Goal: Complete application form: Complete application form

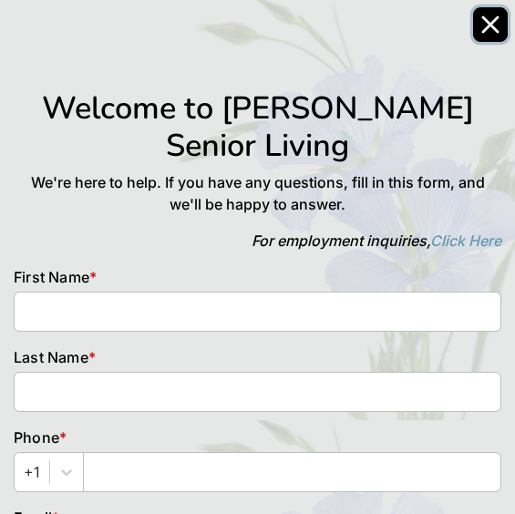
click at [481, 37] on button "Close" at bounding box center [490, 24] width 35 height 35
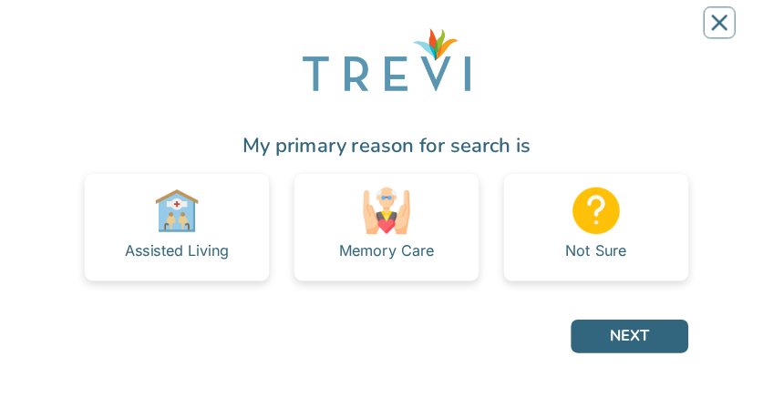
scroll to position [50, 0]
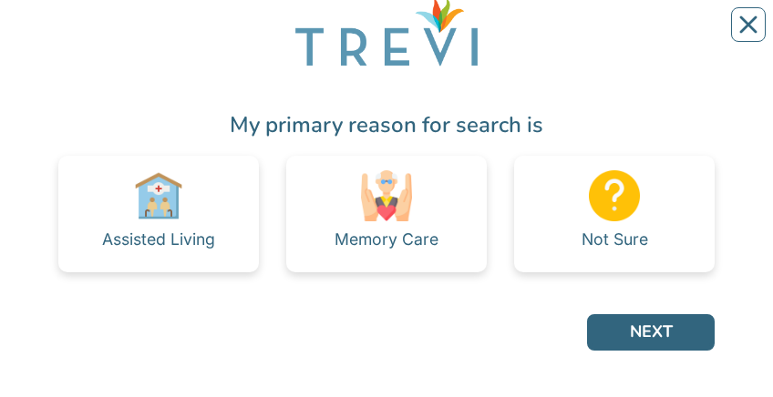
click at [614, 36] on img at bounding box center [614, 195] width 51 height 51
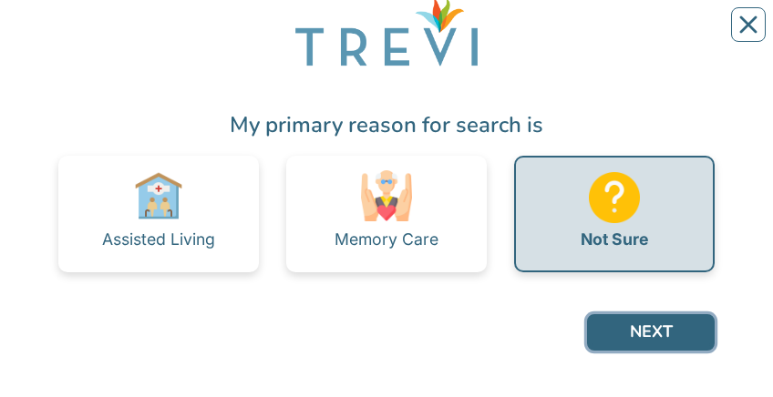
click at [662, 36] on button "NEXT" at bounding box center [651, 332] width 128 height 36
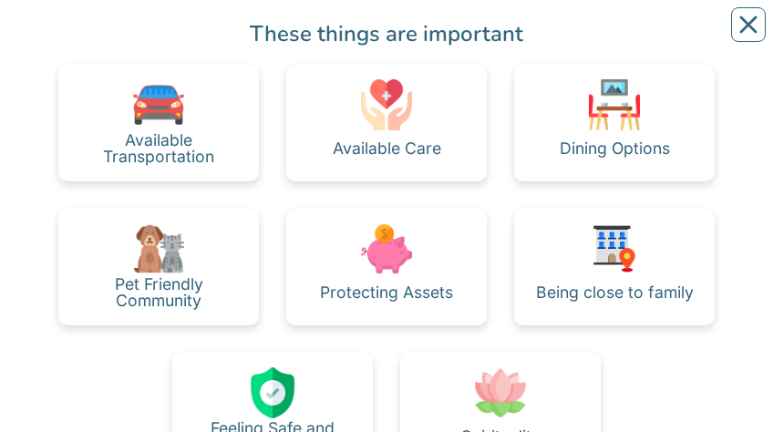
scroll to position [147, 0]
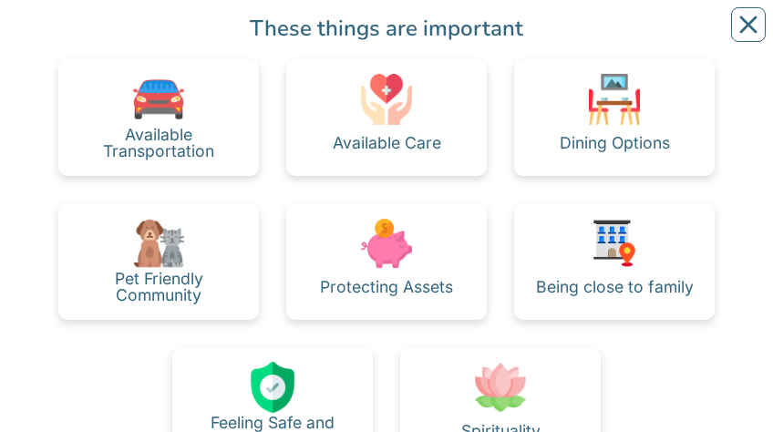
click at [200, 36] on div "Available Transportation" at bounding box center [158, 117] width 201 height 117
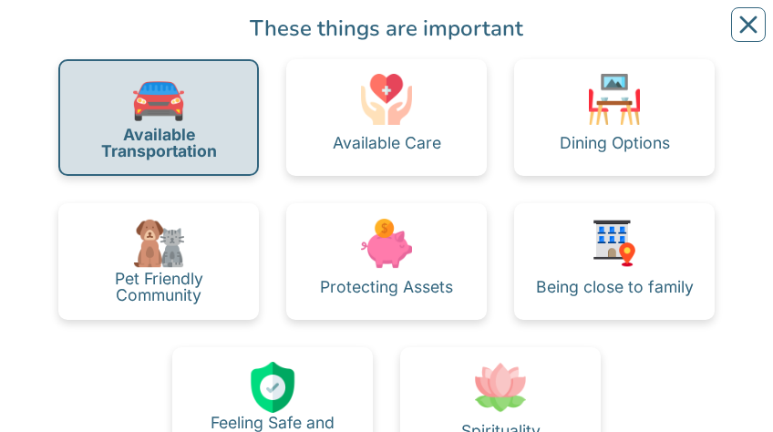
click at [445, 36] on div "Available Care" at bounding box center [386, 117] width 201 height 117
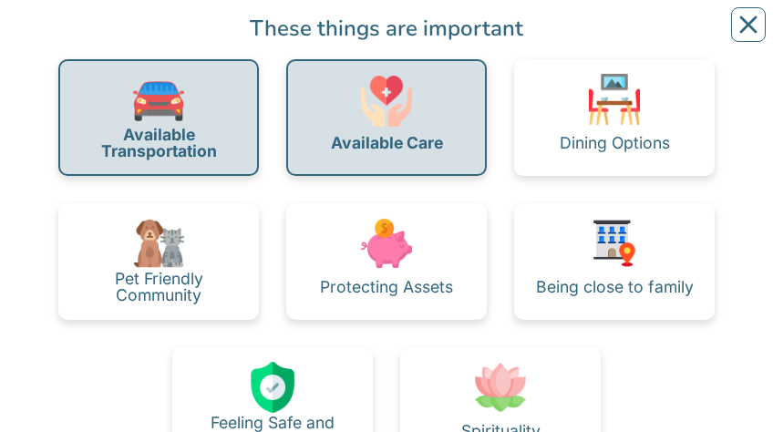
click at [608, 36] on img at bounding box center [614, 99] width 51 height 51
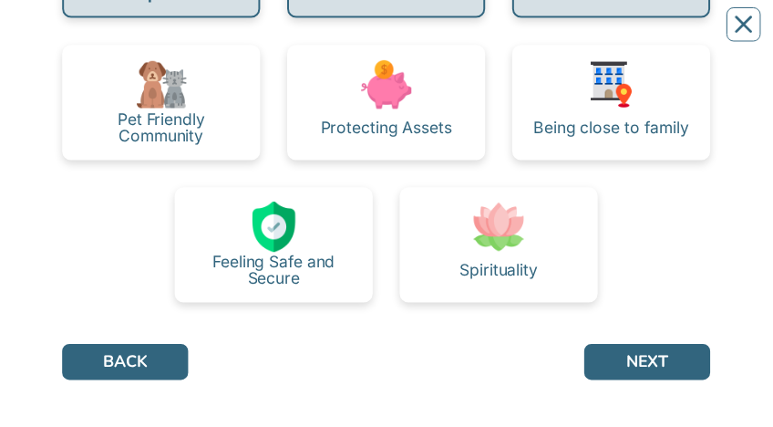
scroll to position [309, 0]
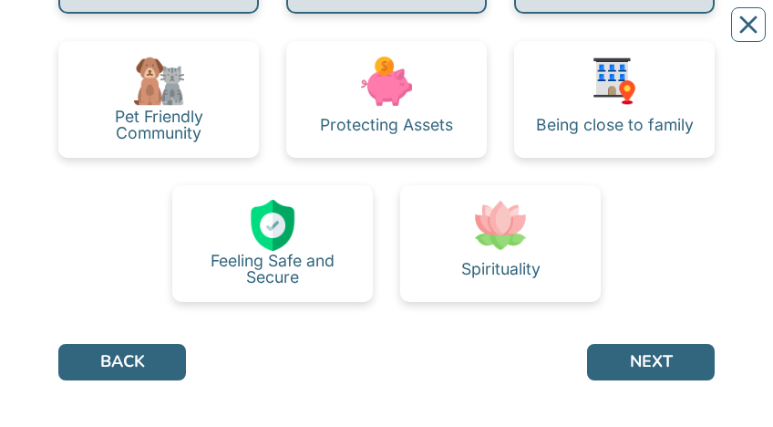
click at [400, 36] on img at bounding box center [386, 81] width 51 height 51
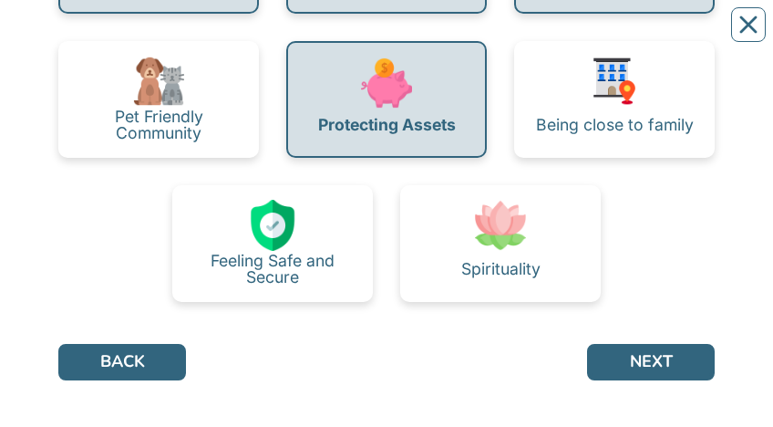
click at [305, 36] on div "Feeling Safe and Secure" at bounding box center [272, 268] width 171 height 32
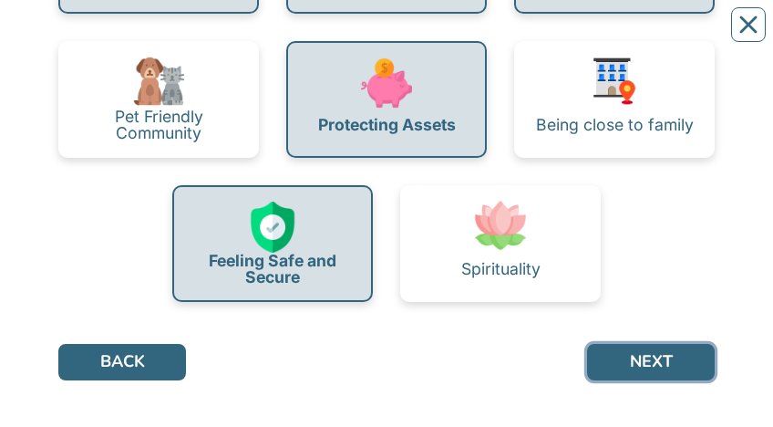
click at [678, 36] on button "NEXT" at bounding box center [651, 362] width 128 height 36
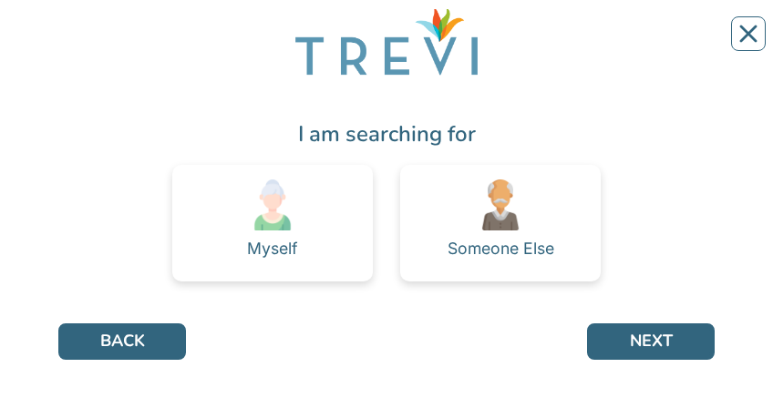
scroll to position [49, 0]
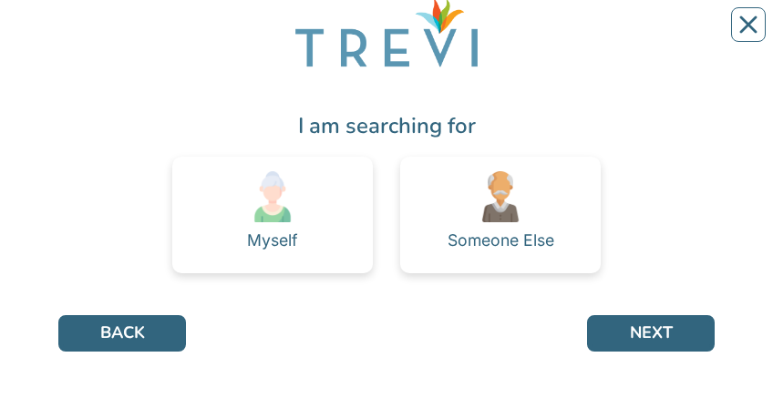
click at [321, 36] on div "Myself" at bounding box center [272, 215] width 201 height 117
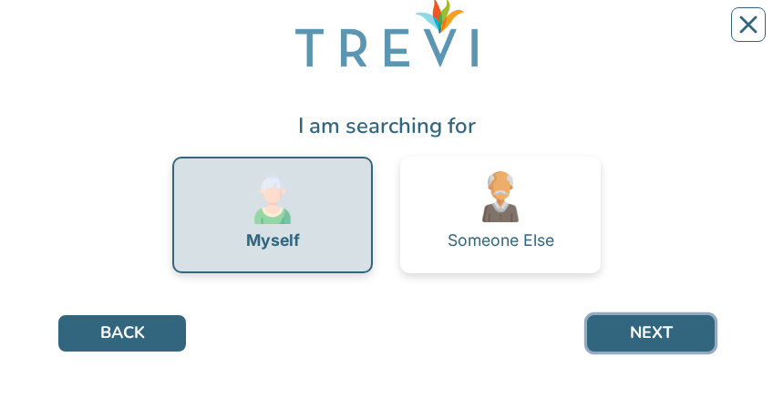
click at [682, 36] on button "NEXT" at bounding box center [651, 333] width 128 height 36
